Goal: Task Accomplishment & Management: Complete application form

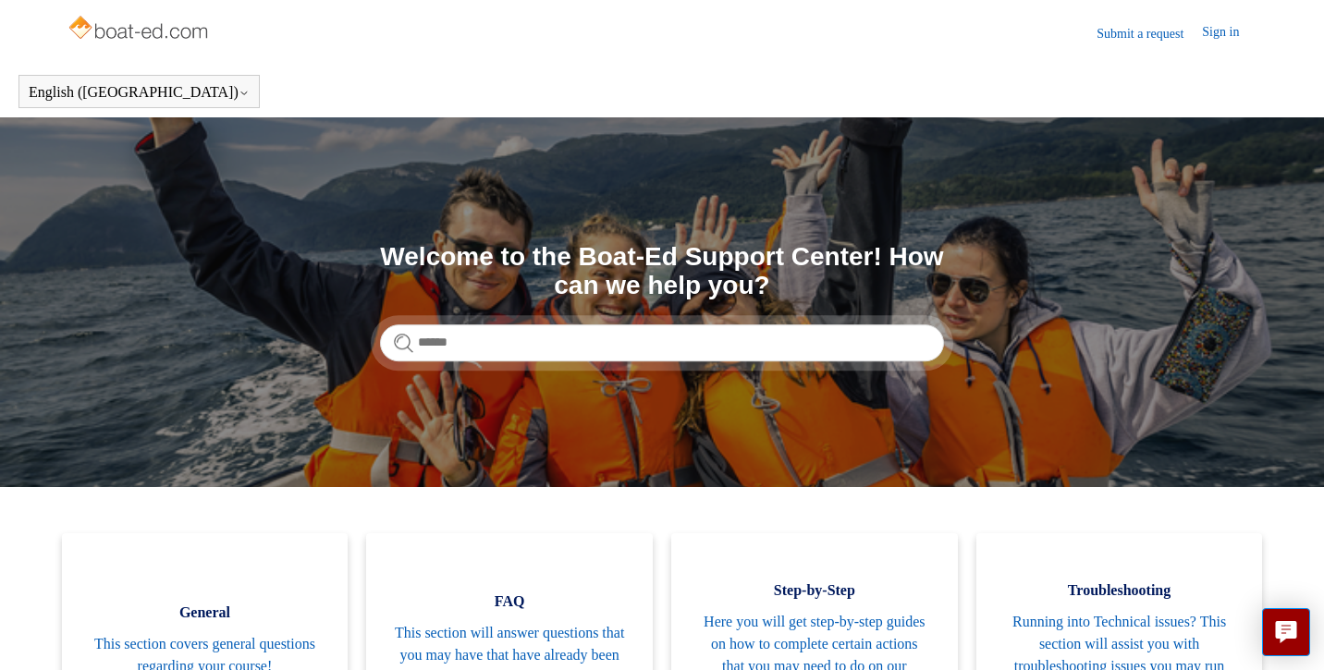
click at [1164, 29] on link "Submit a request" at bounding box center [1149, 33] width 105 height 19
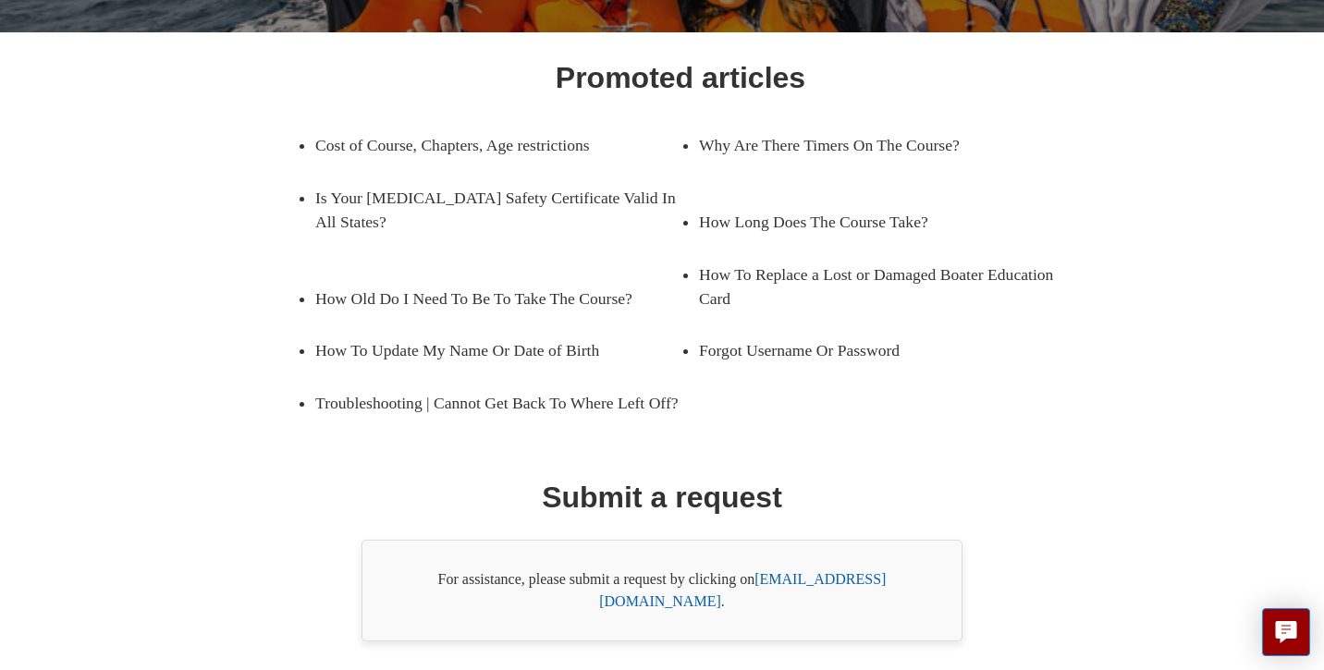
scroll to position [326, 0]
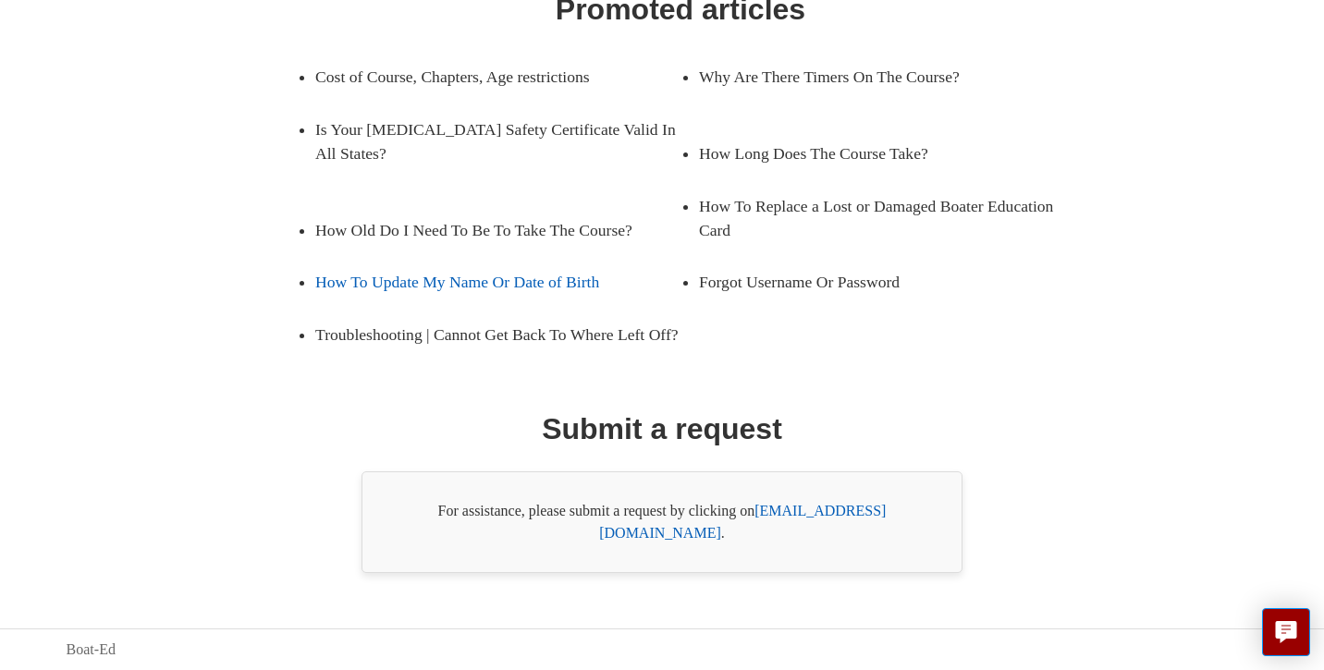
click at [531, 273] on link "How To Update My Name Or Date of Birth" at bounding box center [483, 282] width 337 height 52
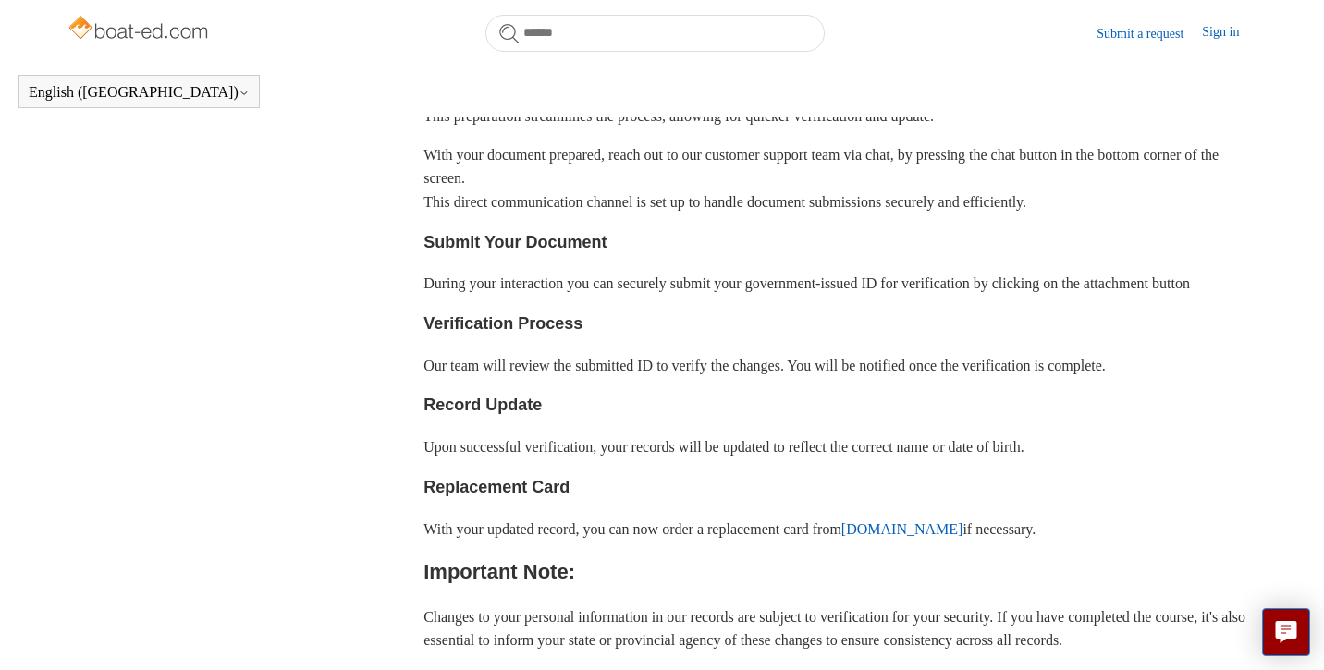
scroll to position [664, 0]
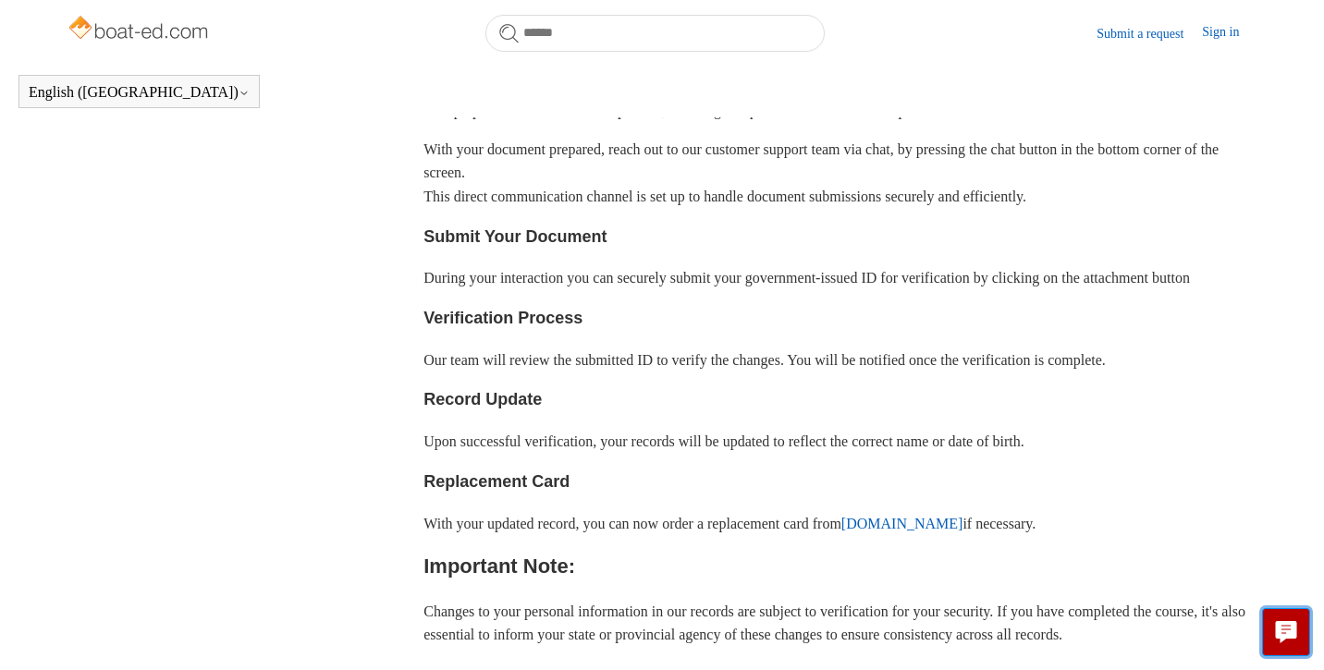
click at [1292, 635] on icon "Live chat" at bounding box center [1286, 630] width 21 height 18
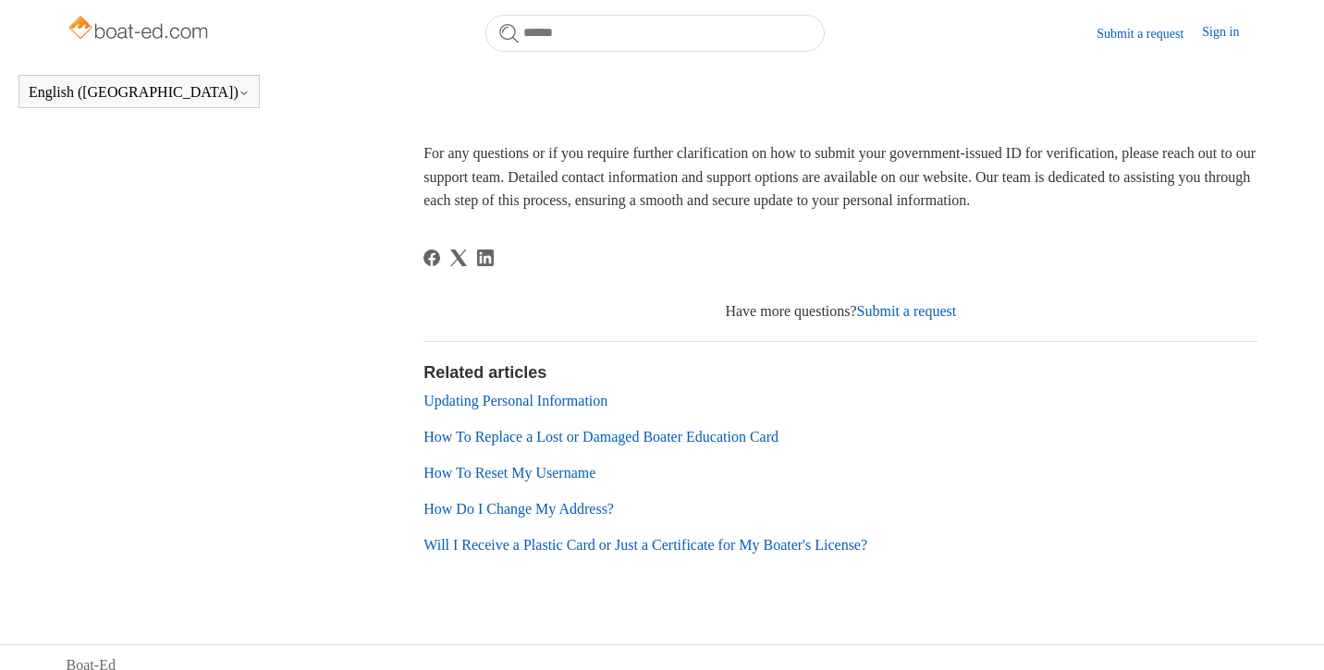
scroll to position [1234, 0]
click at [916, 318] on link "Submit a request" at bounding box center [907, 310] width 100 height 16
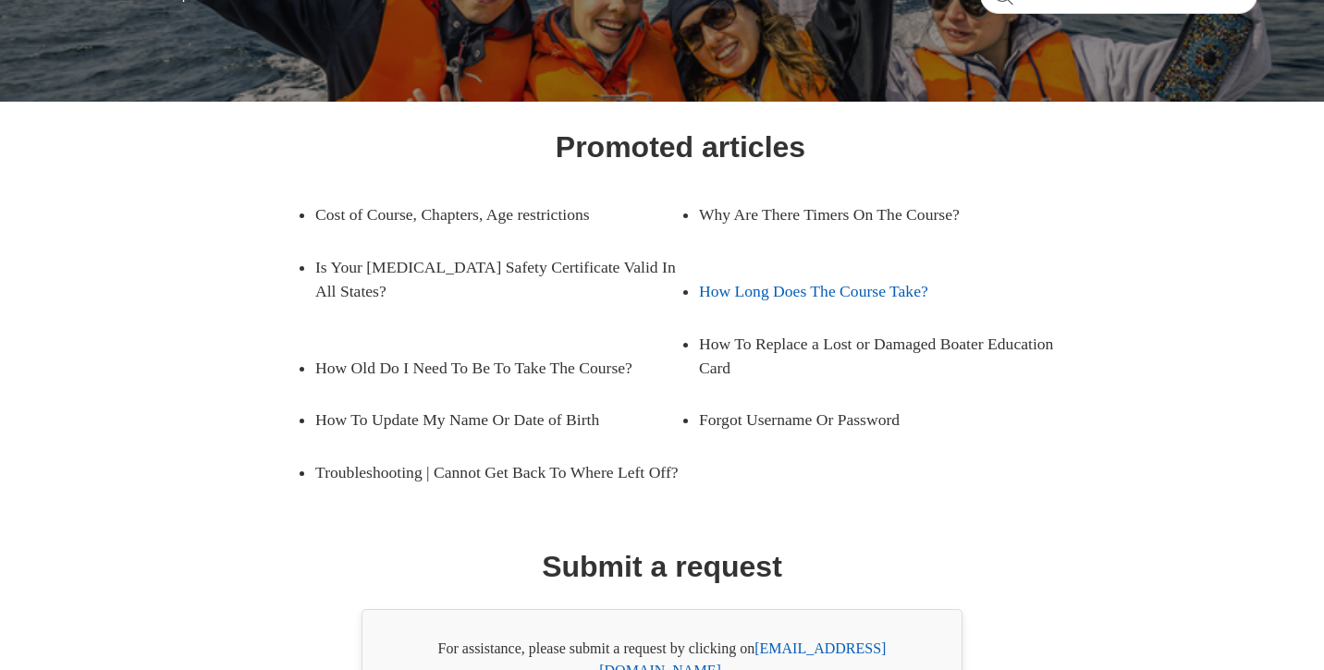
scroll to position [326, 0]
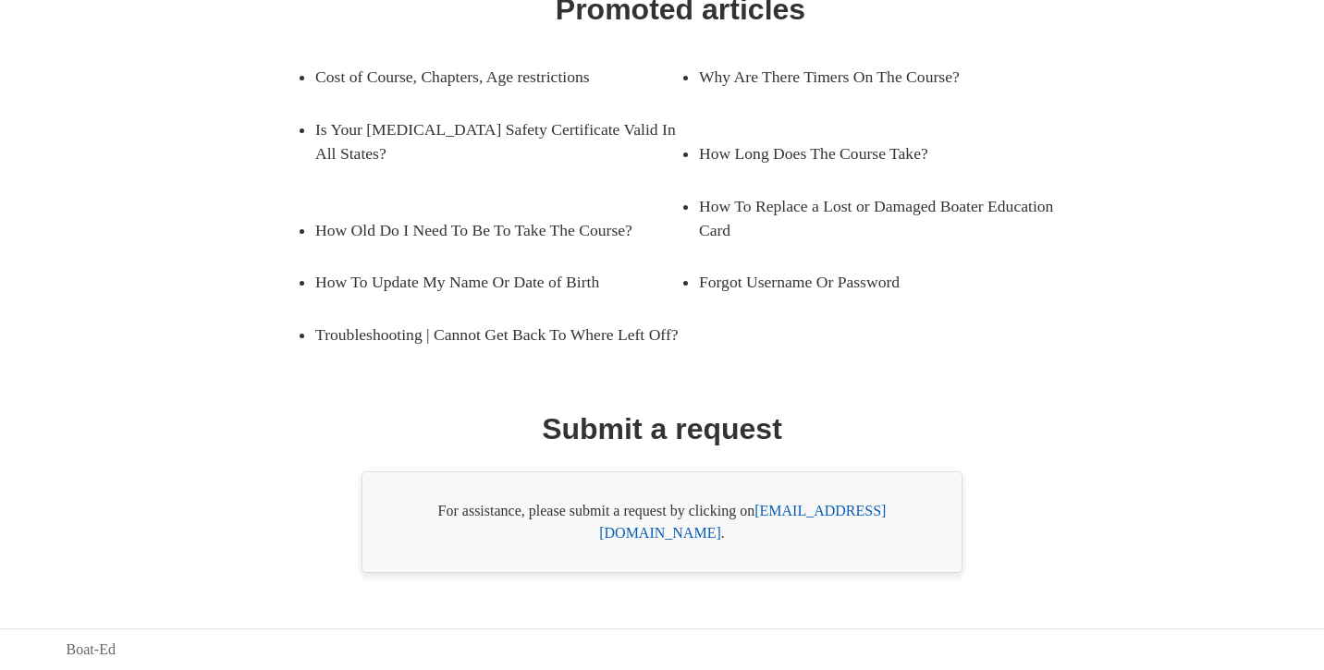
drag, startPoint x: 757, startPoint y: 535, endPoint x: 912, endPoint y: 543, distance: 154.6
click at [912, 543] on div "For assistance, please submit a request by clicking on [EMAIL_ADDRESS][DOMAIN_N…" at bounding box center [662, 523] width 601 height 102
